Goal: Task Accomplishment & Management: Use online tool/utility

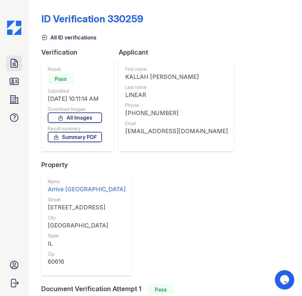
click at [12, 61] on icon at bounding box center [14, 63] width 10 height 10
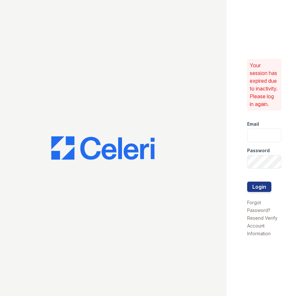
type input "[EMAIL_ADDRESS][DOMAIN_NAME]"
click at [259, 190] on button "Login" at bounding box center [259, 186] width 24 height 10
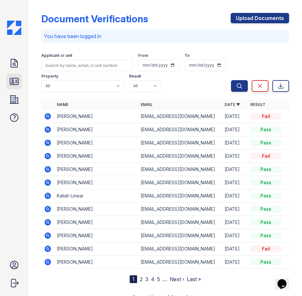
click at [17, 80] on icon at bounding box center [14, 81] width 8 height 6
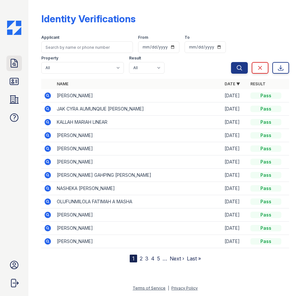
click at [12, 65] on icon at bounding box center [14, 63] width 10 height 10
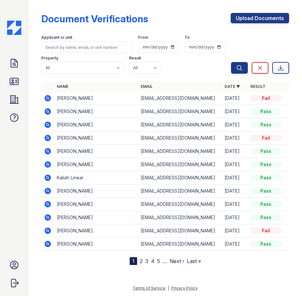
click at [39, 28] on div at bounding box center [40, 134] width 3 height 262
